Goal: Transaction & Acquisition: Obtain resource

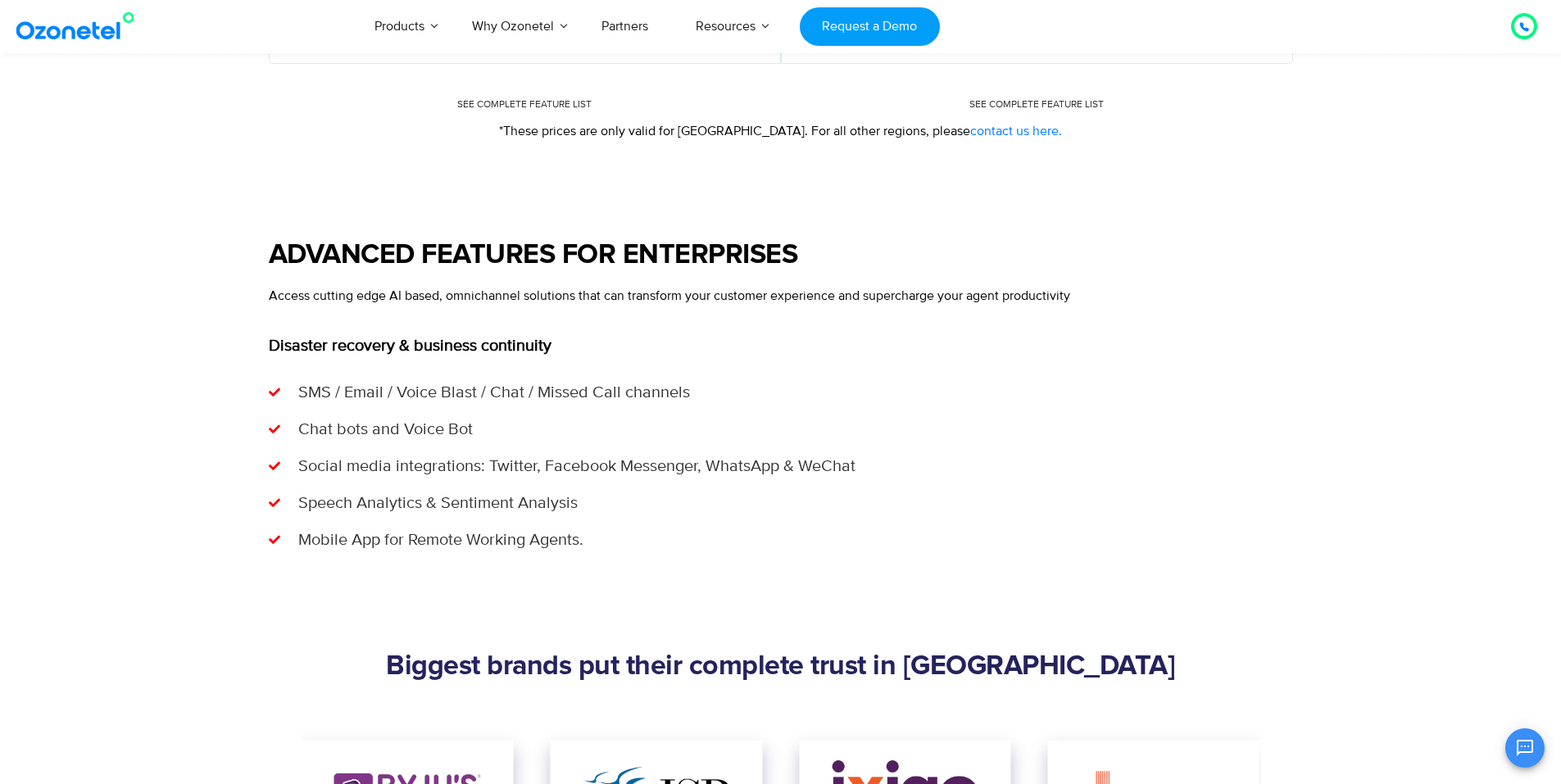
scroll to position [1393, 0]
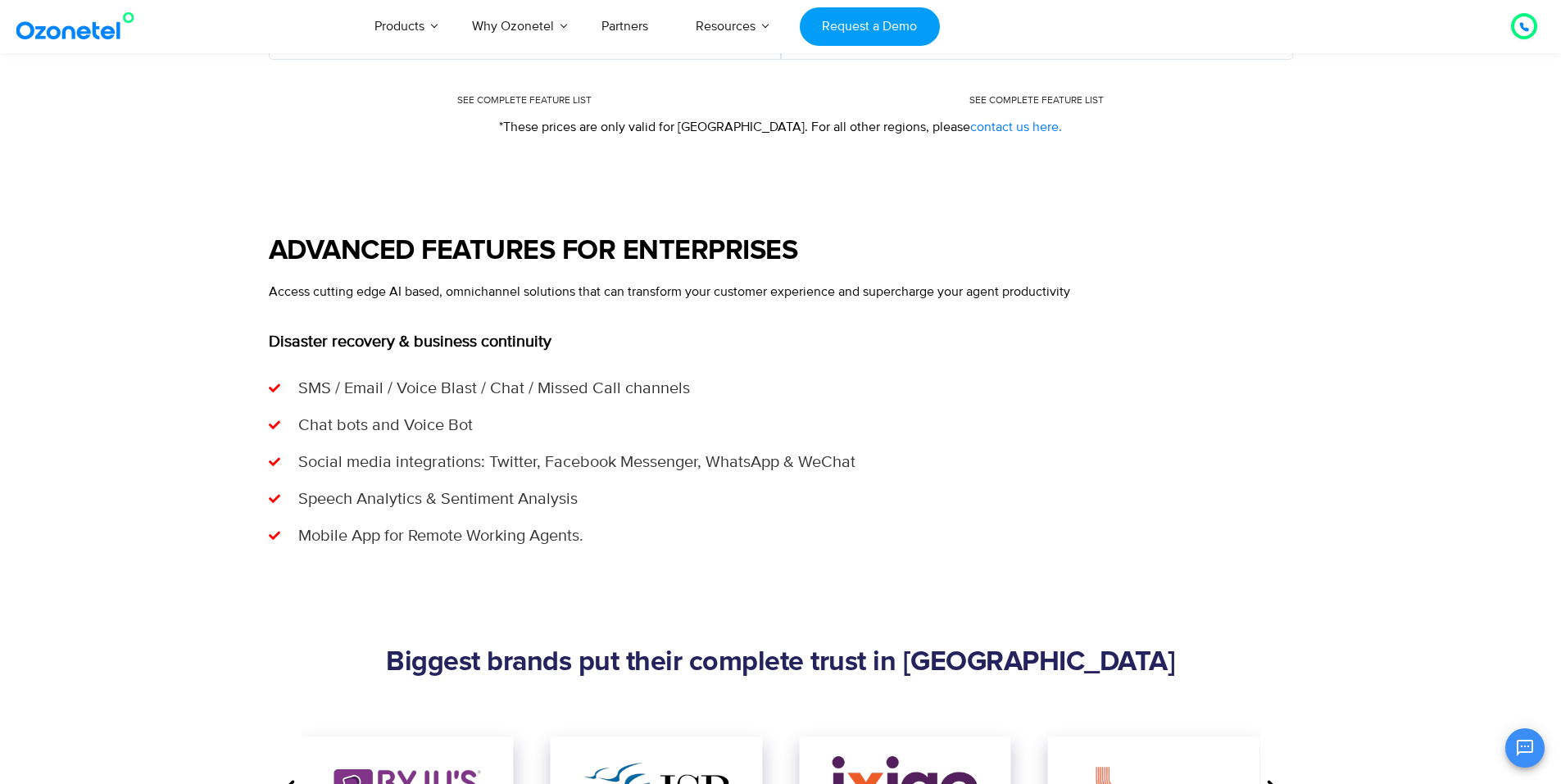
drag, startPoint x: 264, startPoint y: 388, endPoint x: 281, endPoint y: 390, distance: 17.1
click at [281, 390] on div "ADVANCED FEATURES FOR ENTERPRISES Access cutting edge AI based, omnichannel sol…" at bounding box center [781, 392] width 1049 height 313
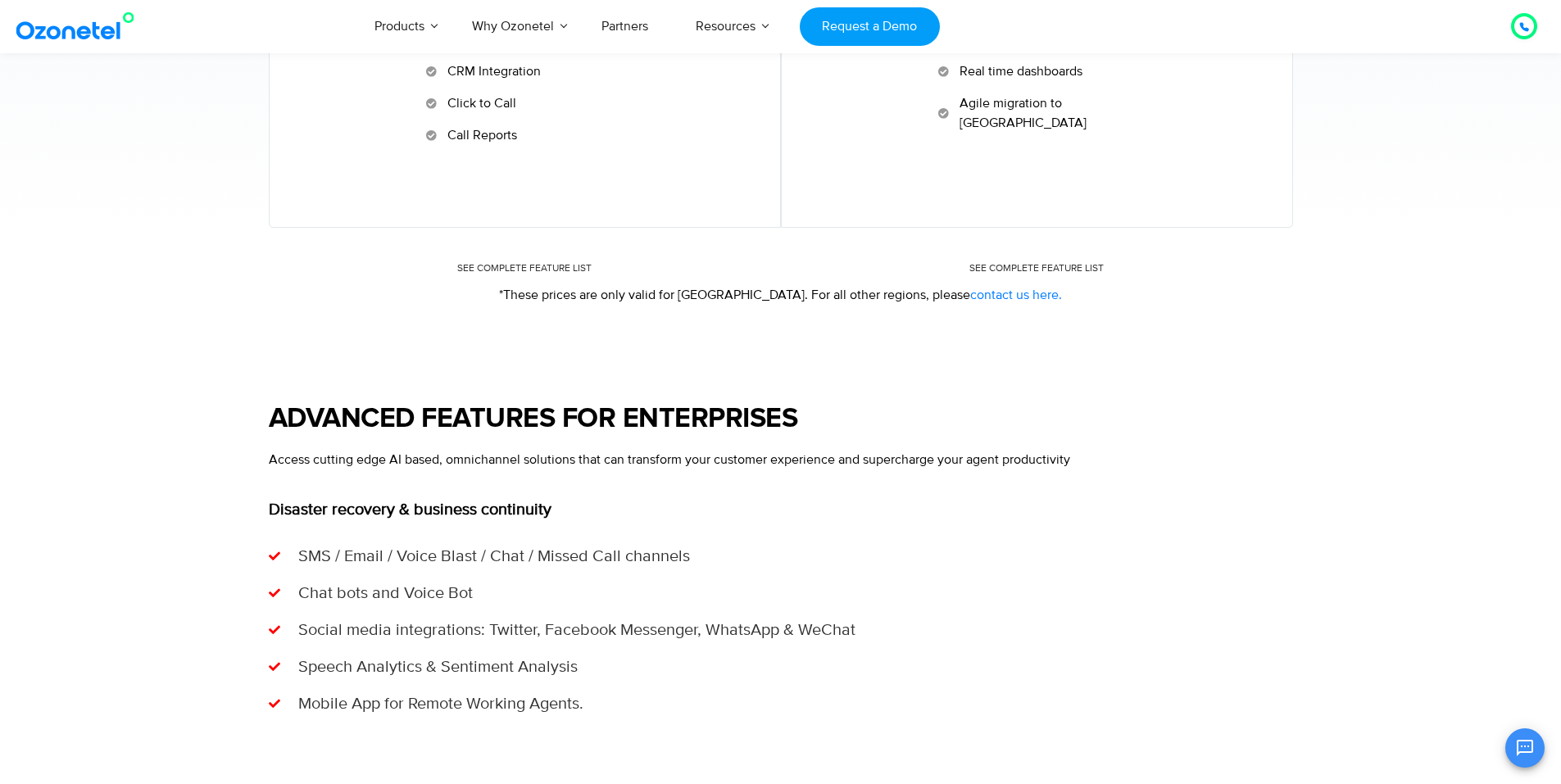
scroll to position [1229, 0]
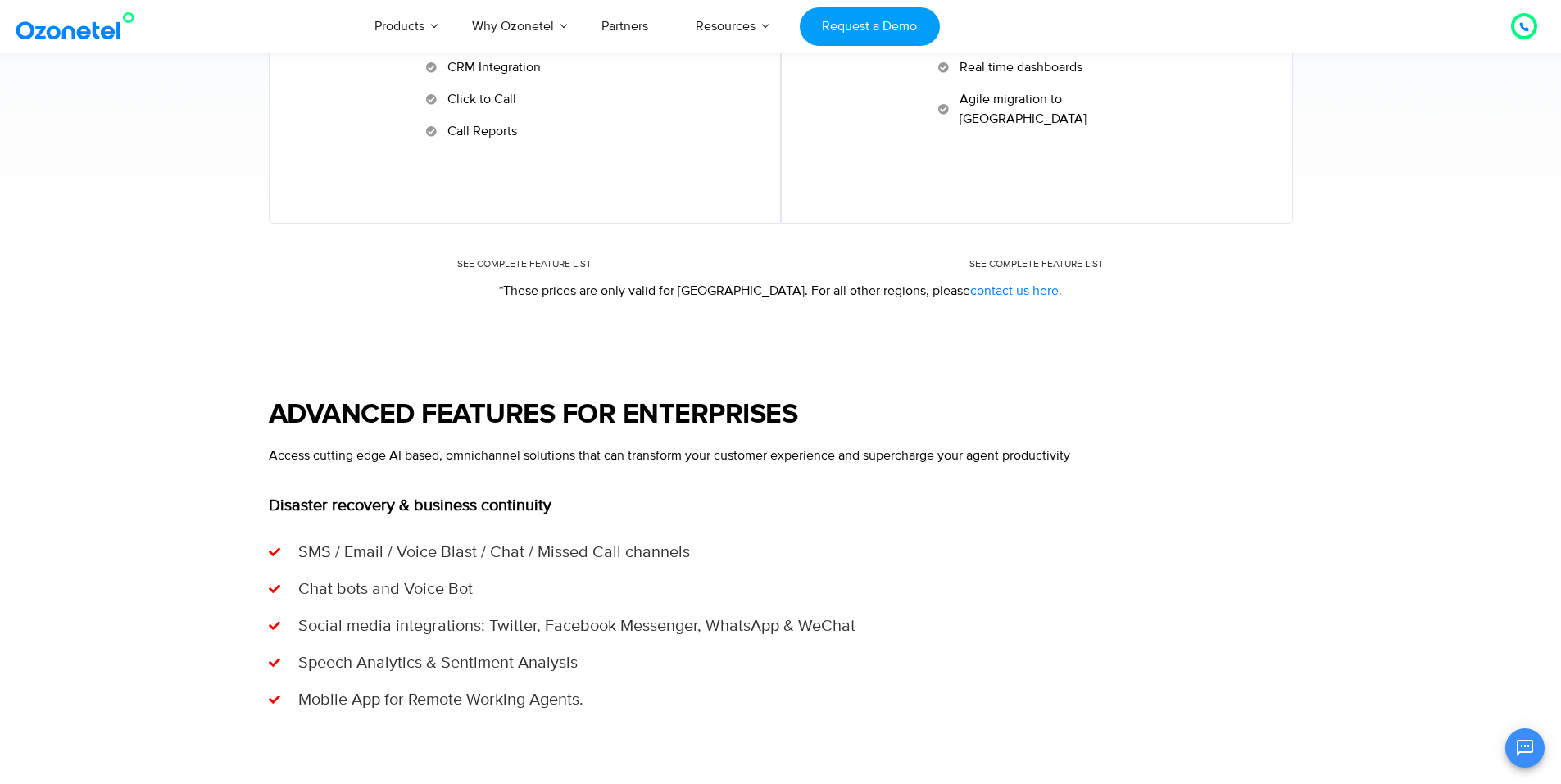
drag, startPoint x: 259, startPoint y: 548, endPoint x: 300, endPoint y: 556, distance: 41.8
click at [300, 556] on div "ADVANCED FEATURES FOR ENTERPRISES Access cutting edge AI based, omnichannel sol…" at bounding box center [781, 556] width 1049 height 313
drag, startPoint x: 273, startPoint y: 545, endPoint x: 249, endPoint y: 570, distance: 34.7
click at [249, 570] on section "ADVANCED FEATURES FOR ENTERPRISES Access cutting edge AI based, omnichannel sol…" at bounding box center [780, 560] width 1561 height 485
drag, startPoint x: 274, startPoint y: 590, endPoint x: 265, endPoint y: 597, distance: 11.4
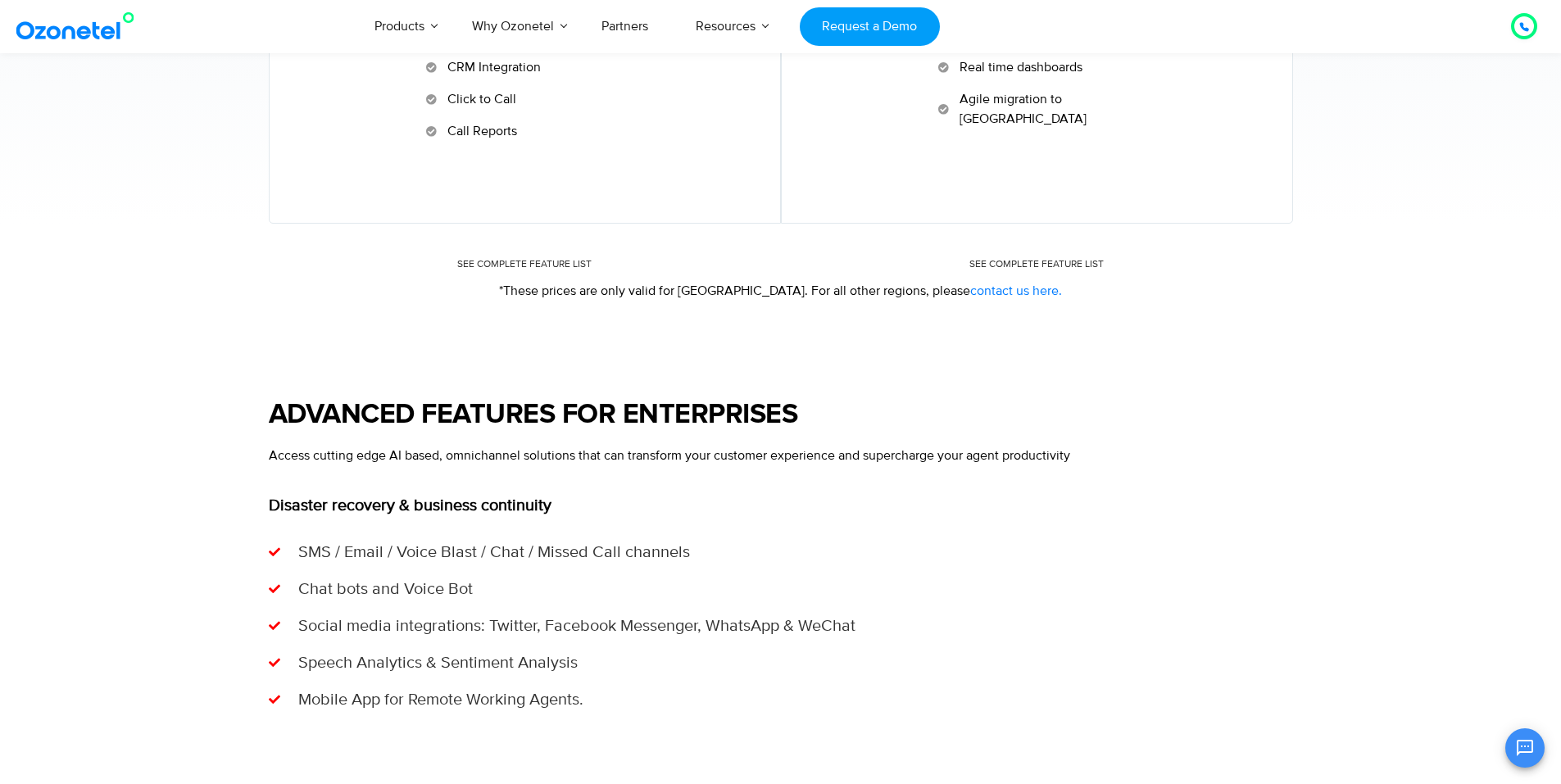
click at [267, 597] on div "ADVANCED FEATURES FOR ENTERPRISES Access cutting edge AI based, omnichannel sol…" at bounding box center [781, 556] width 1049 height 313
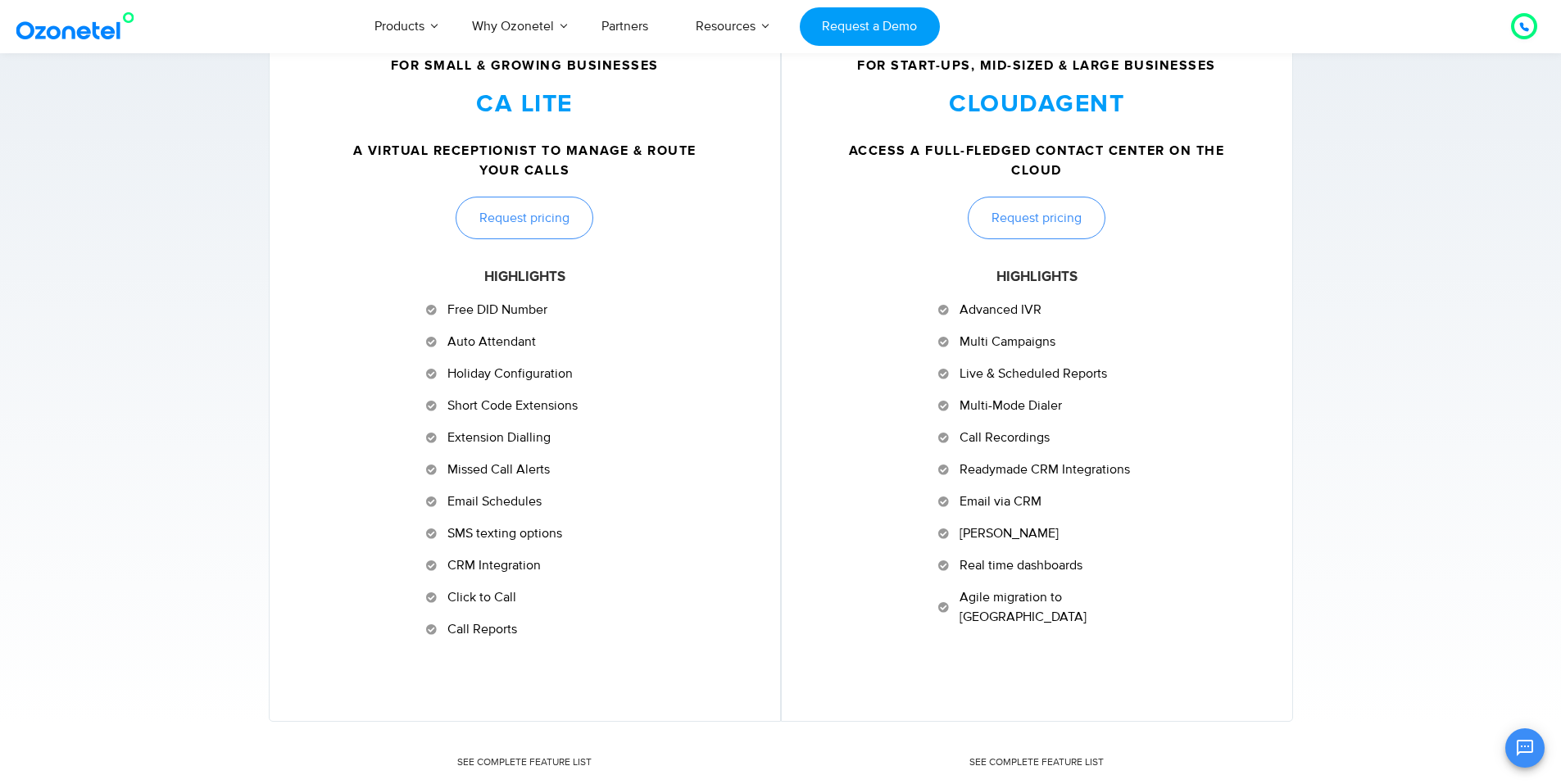
scroll to position [737, 0]
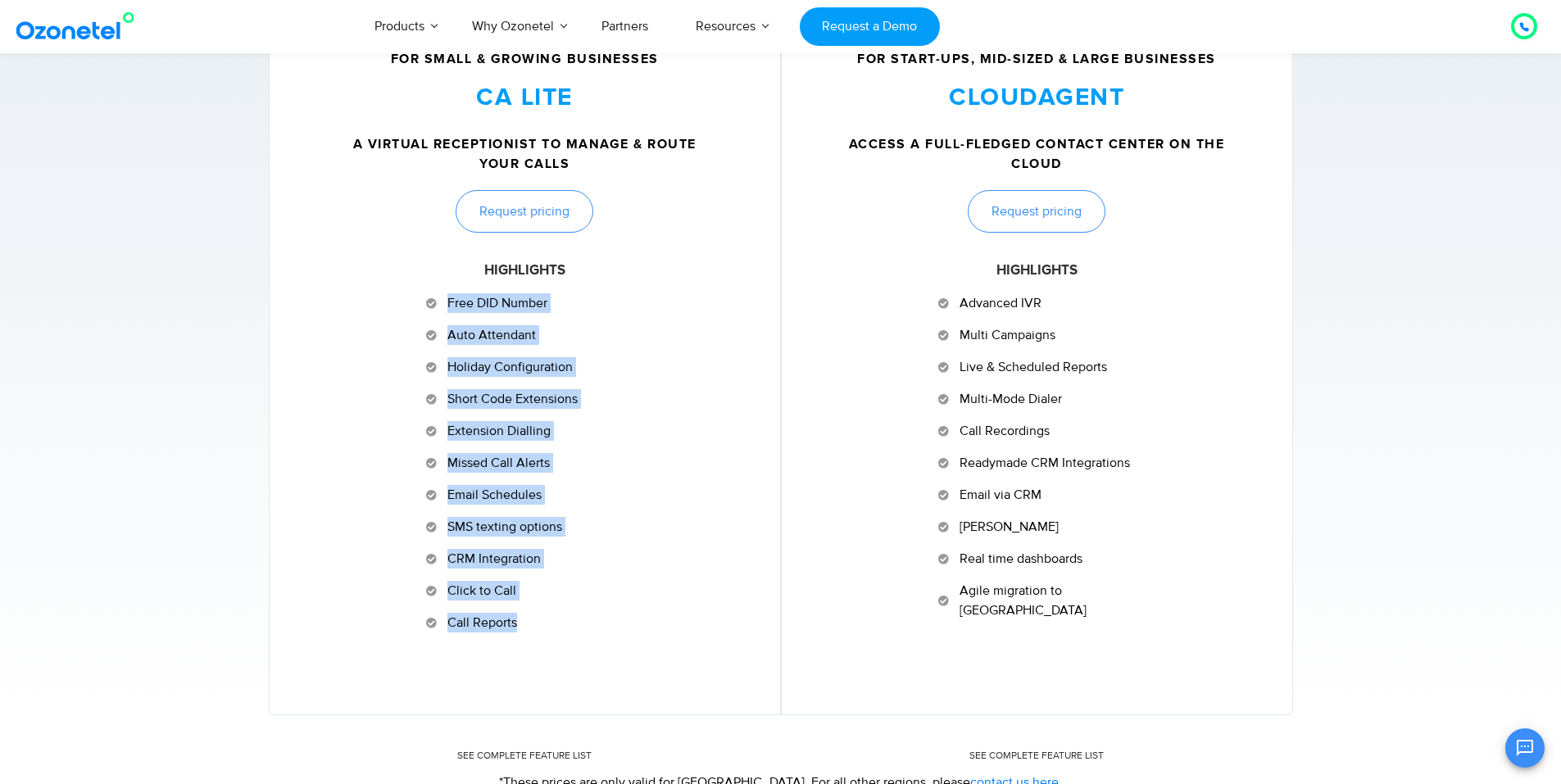
drag, startPoint x: 524, startPoint y: 623, endPoint x: 420, endPoint y: 299, distance: 340.3
click at [420, 299] on div "For Small & Growing Businesses CA LITE A virtual receptionist to manage & route…" at bounding box center [525, 342] width 461 height 580
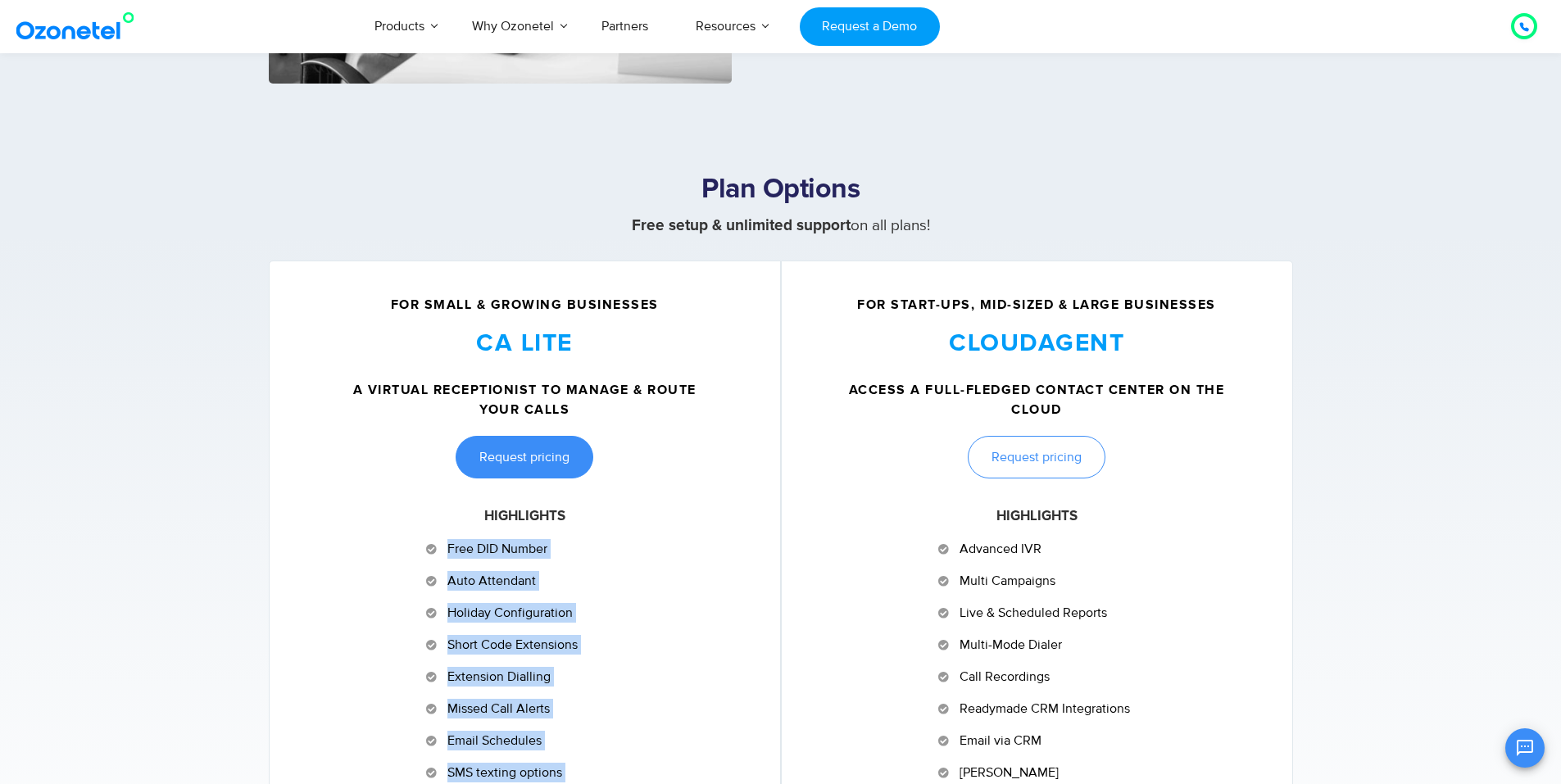
click at [537, 462] on span "Request pricing" at bounding box center [525, 458] width 90 height 13
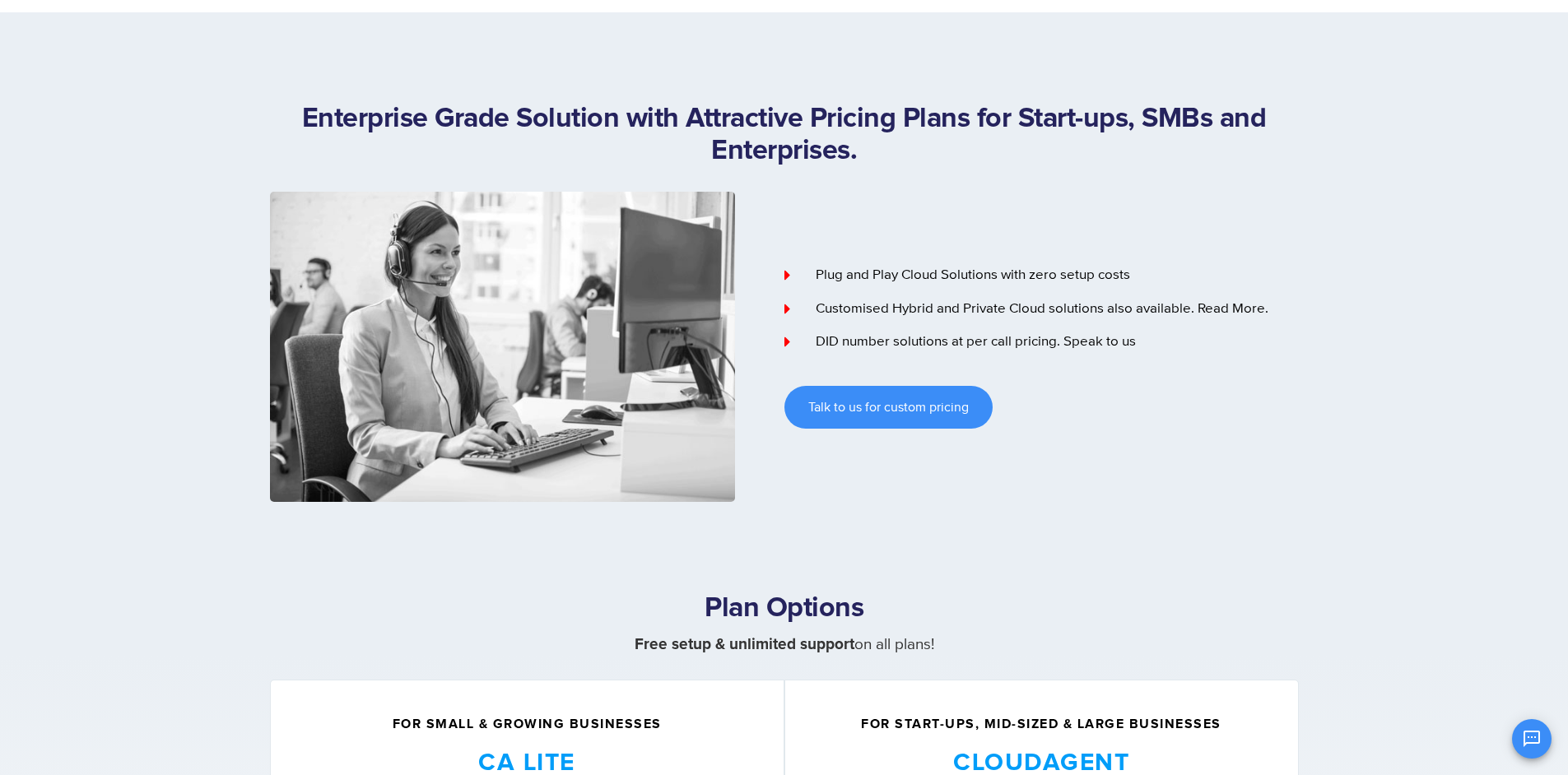
scroll to position [82, 0]
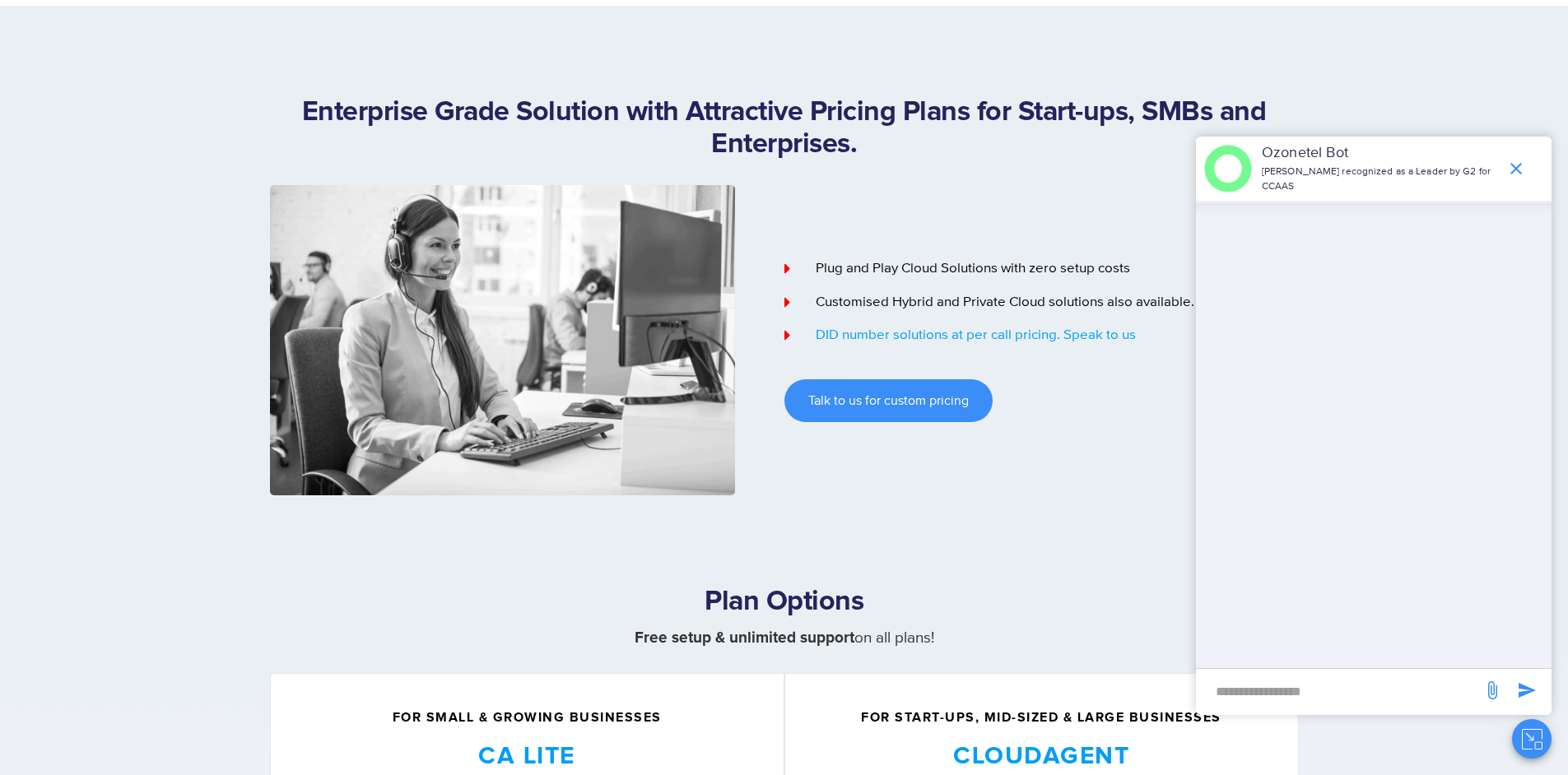
click at [1149, 338] on li "DID number solutions at per call pricing. Speak to us" at bounding box center [1042, 335] width 515 height 21
drag, startPoint x: 1142, startPoint y: 339, endPoint x: 789, endPoint y: 353, distance: 353.3
click at [789, 353] on div "Plug and Play Cloud Solutions with zero setup costs Customised Hybrid and Priva…" at bounding box center [1042, 340] width 515 height 310
click at [653, 345] on img at bounding box center [502, 340] width 465 height 310
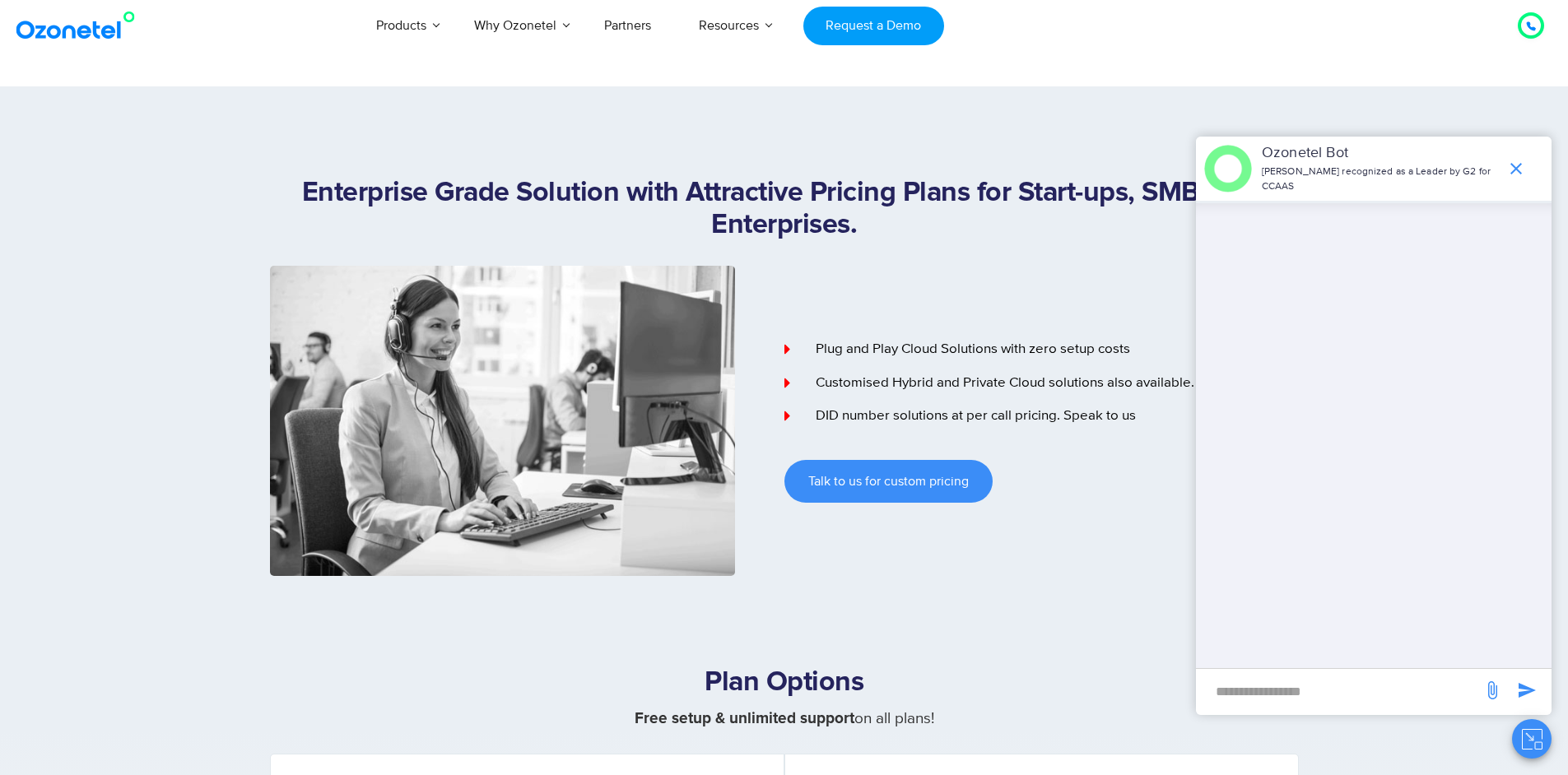
scroll to position [0, 0]
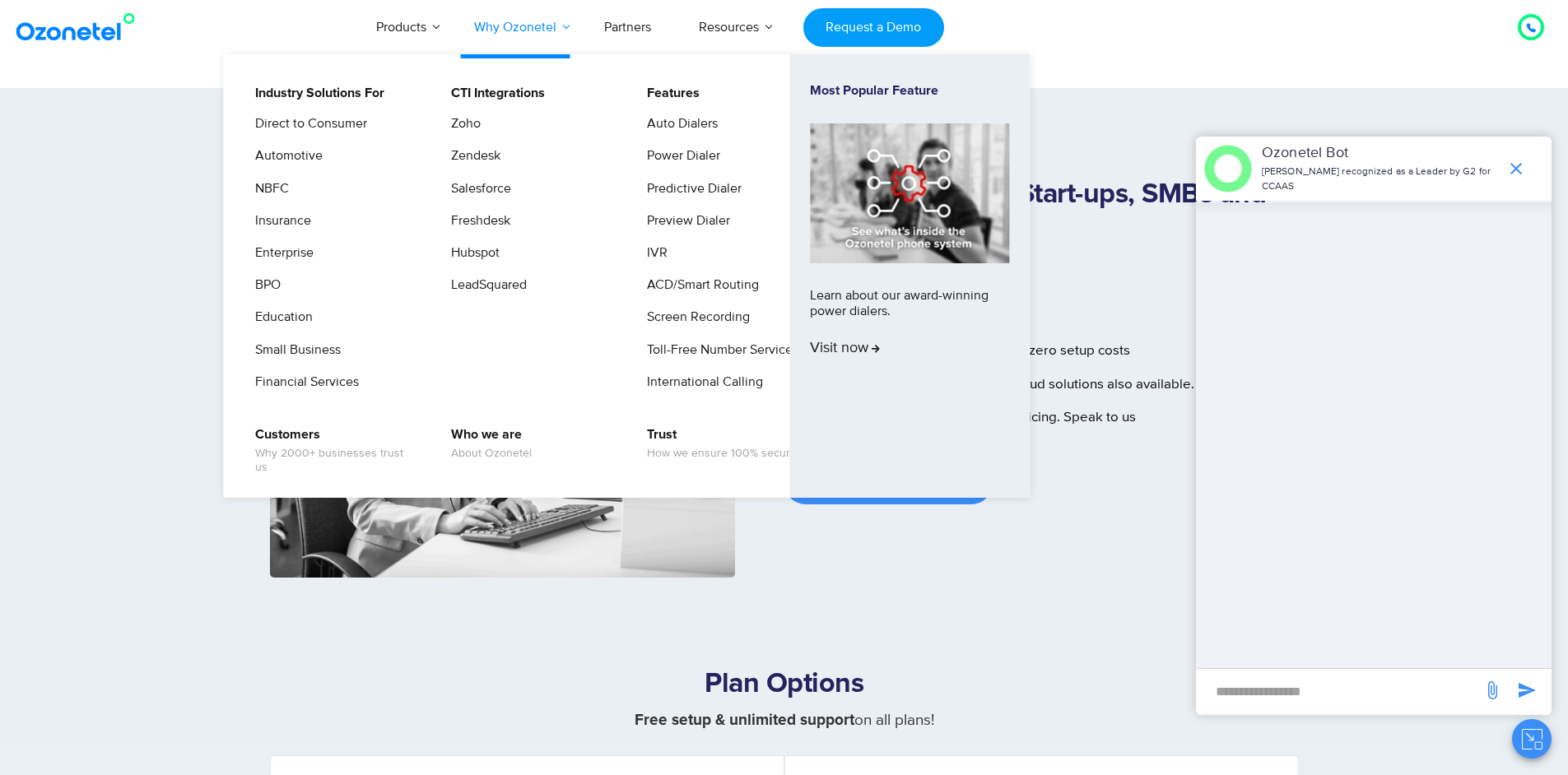
click at [536, 37] on li "Why Ozonetel Industry Solutions For Direct to Consumer Automotive NBFC Insuranc…" at bounding box center [515, 27] width 130 height 55
